Goal: Information Seeking & Learning: Find specific fact

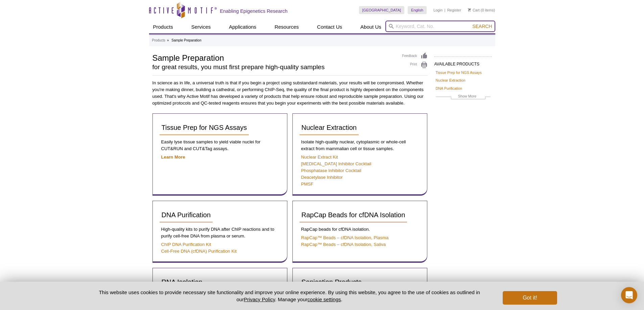
click at [424, 21] on input "search" at bounding box center [440, 26] width 110 height 11
type input "Input control"
click at [470, 23] on button "Search" at bounding box center [482, 26] width 24 height 6
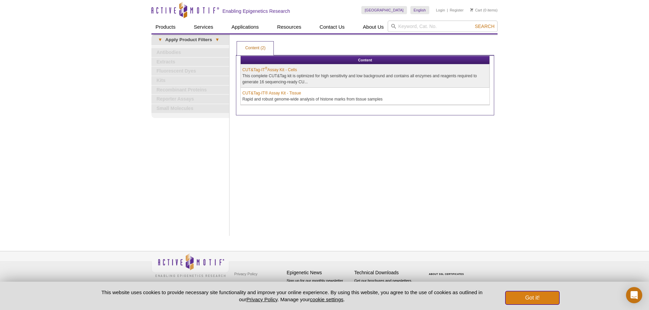
click at [553, 299] on button "Got it!" at bounding box center [532, 299] width 54 height 14
